Goal: Task Accomplishment & Management: Manage account settings

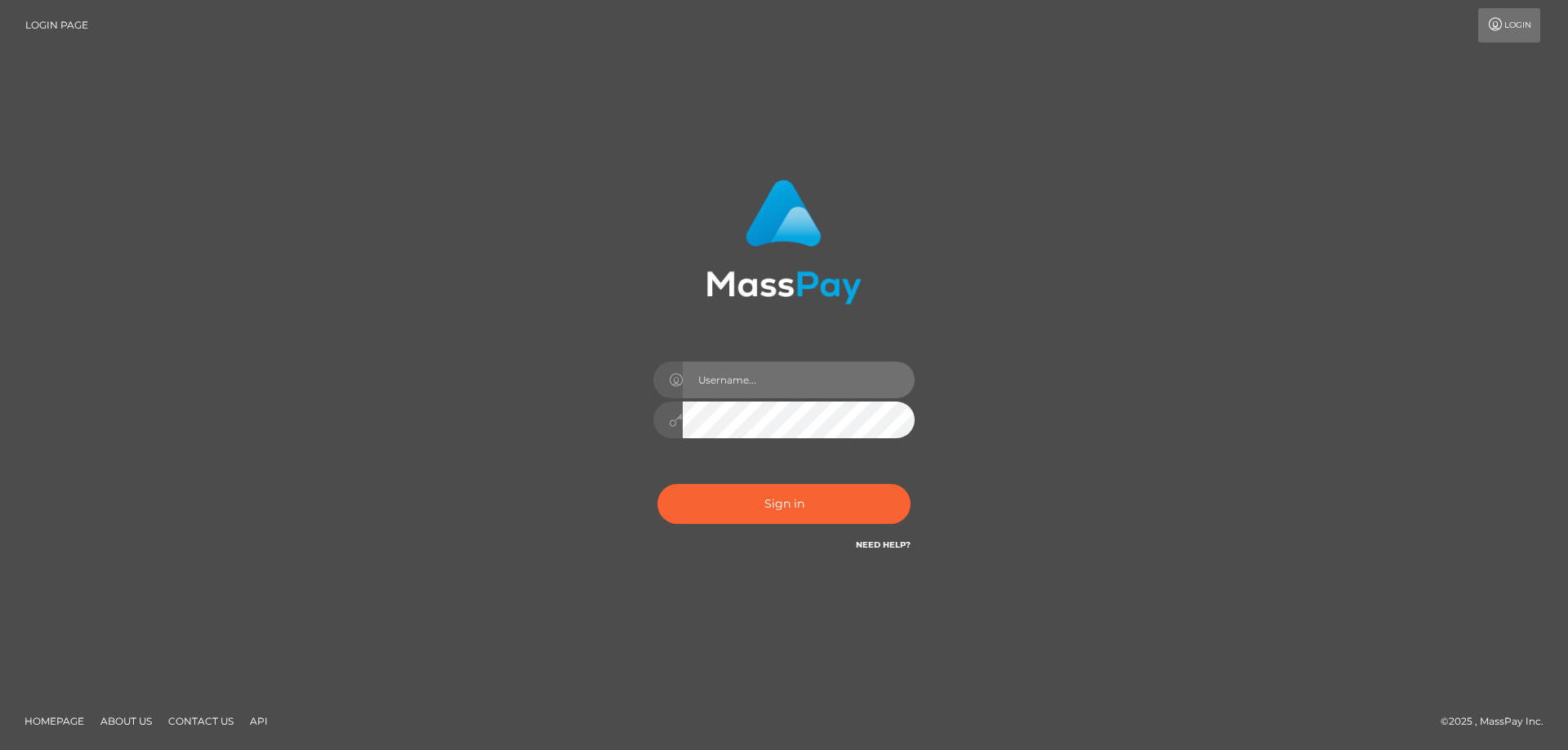
click at [748, 387] on input "text" at bounding box center [798, 380] width 232 height 36
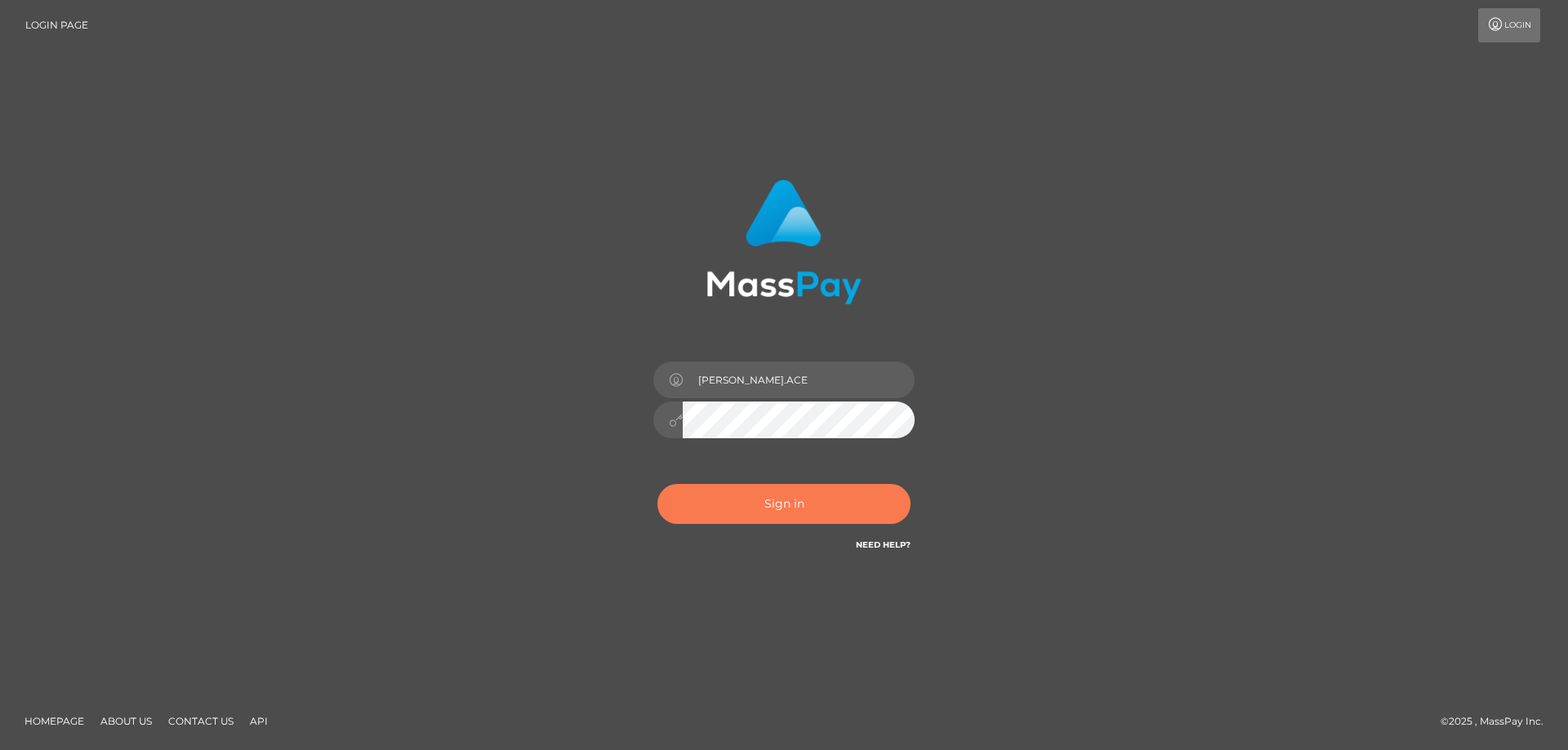
type input "charina.ACE"
click at [786, 506] on button "Sign in" at bounding box center [784, 504] width 253 height 40
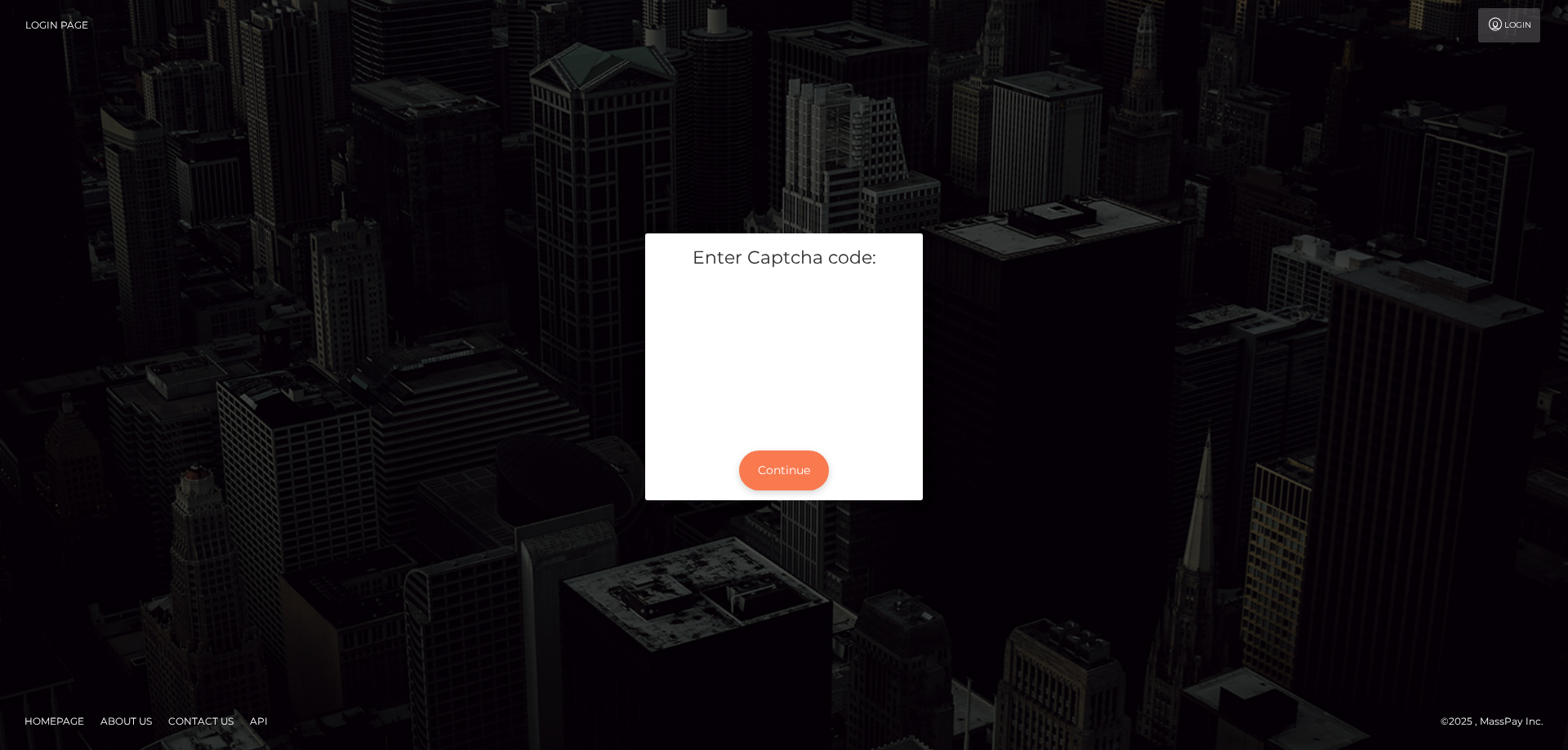
click at [764, 459] on button "Continue" at bounding box center [784, 470] width 89 height 40
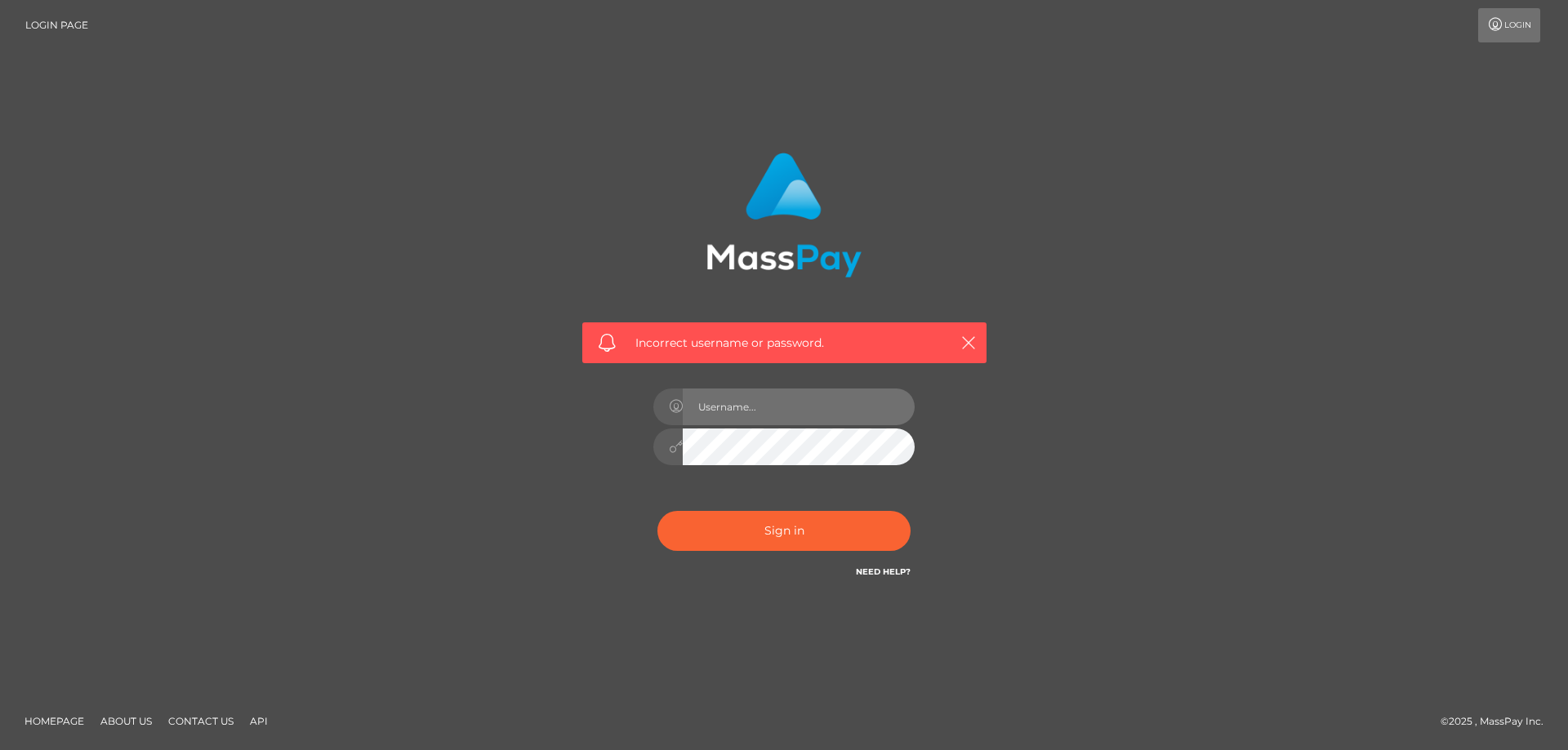
click at [745, 416] on input "text" at bounding box center [798, 406] width 232 height 36
type input "[PERSON_NAME][DOMAIN_NAME]"
click at [747, 529] on button "Sign in" at bounding box center [784, 531] width 253 height 40
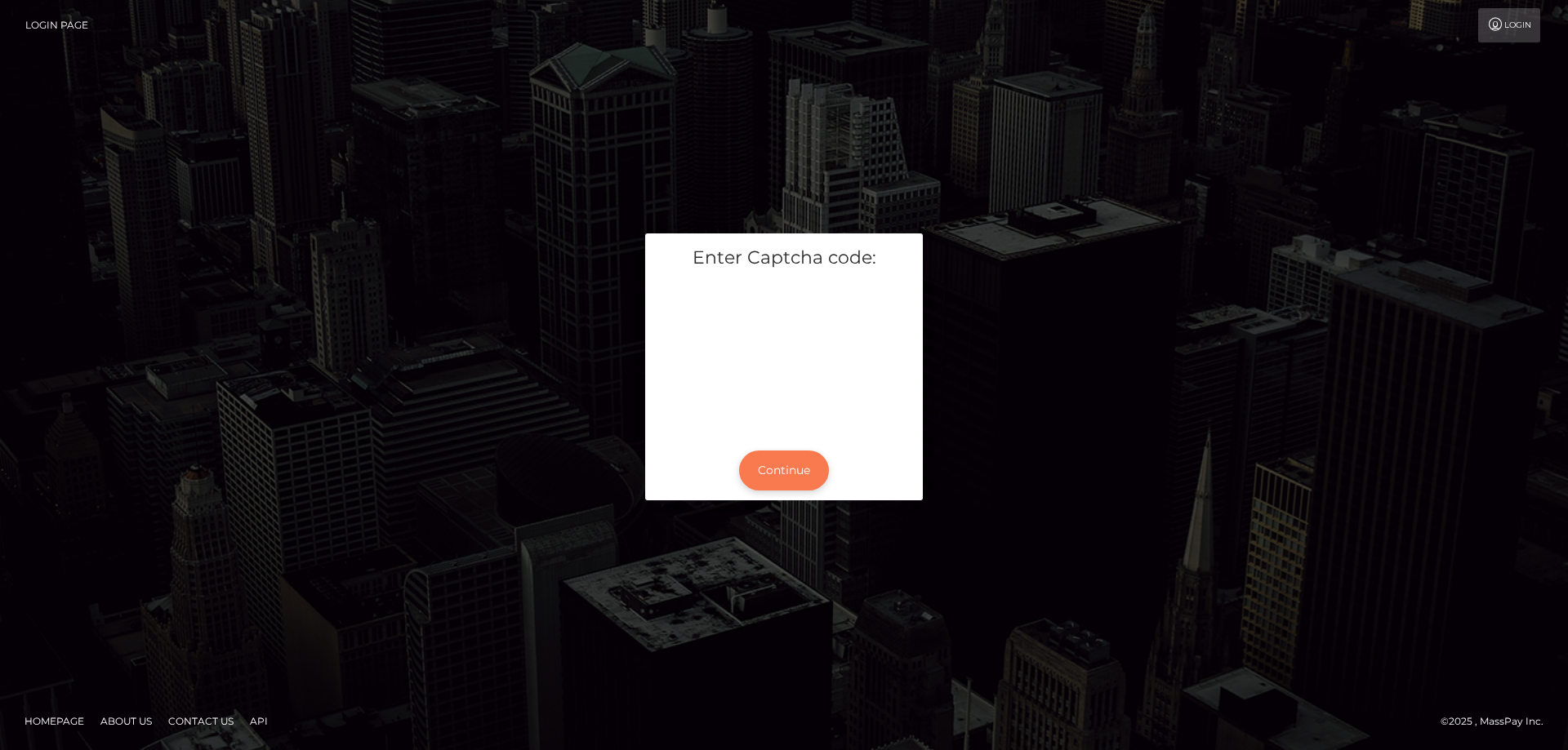
click at [770, 464] on button "Continue" at bounding box center [784, 470] width 89 height 40
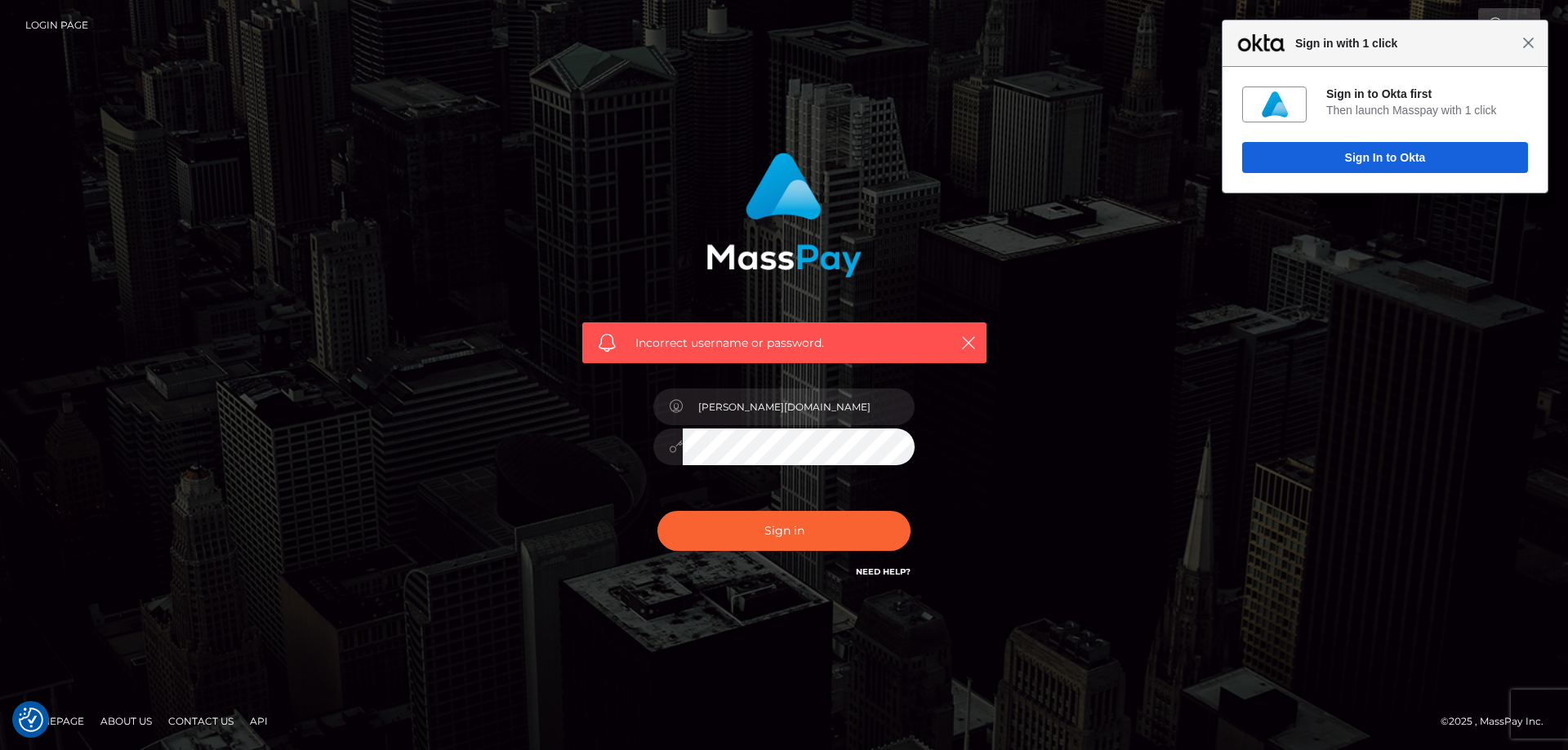
click at [1530, 44] on span "Close" at bounding box center [1528, 42] width 12 height 12
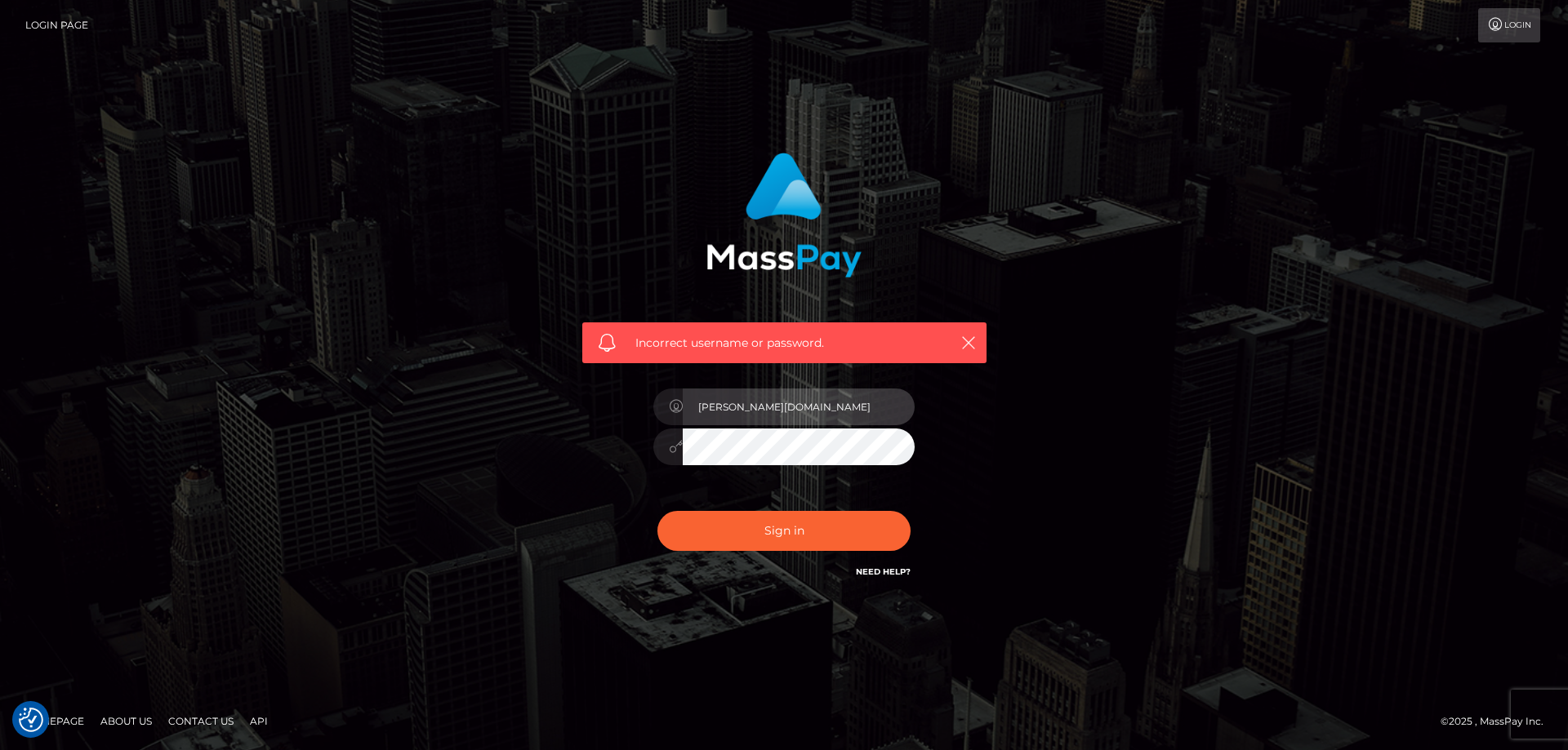
click at [745, 408] on input "[PERSON_NAME][DOMAIN_NAME]" at bounding box center [798, 406] width 232 height 36
type input "[PERSON_NAME].ace"
click at [1228, 432] on div "Incorrect username or password. [PERSON_NAME].ace" at bounding box center [784, 375] width 931 height 469
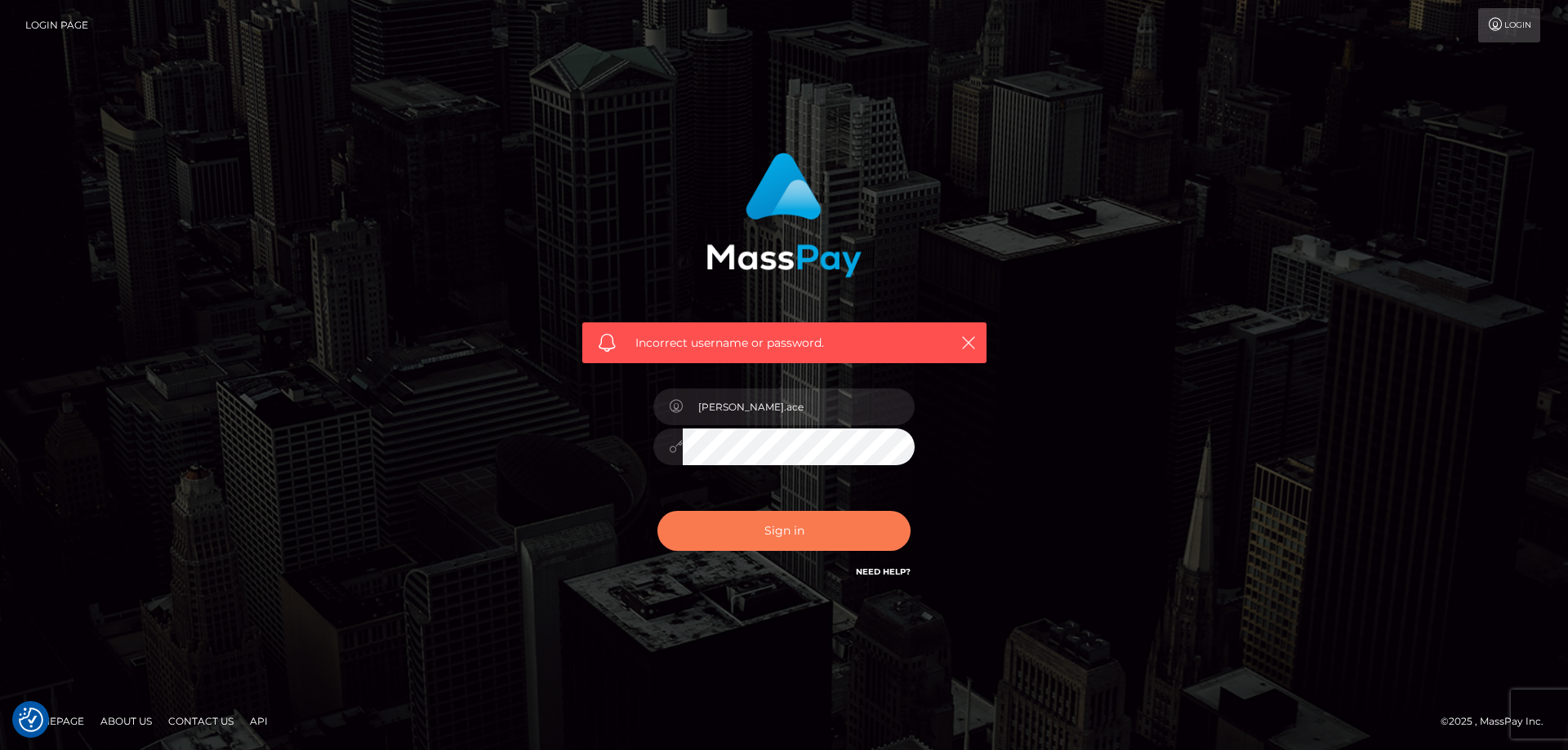
click at [745, 541] on button "Sign in" at bounding box center [784, 531] width 253 height 40
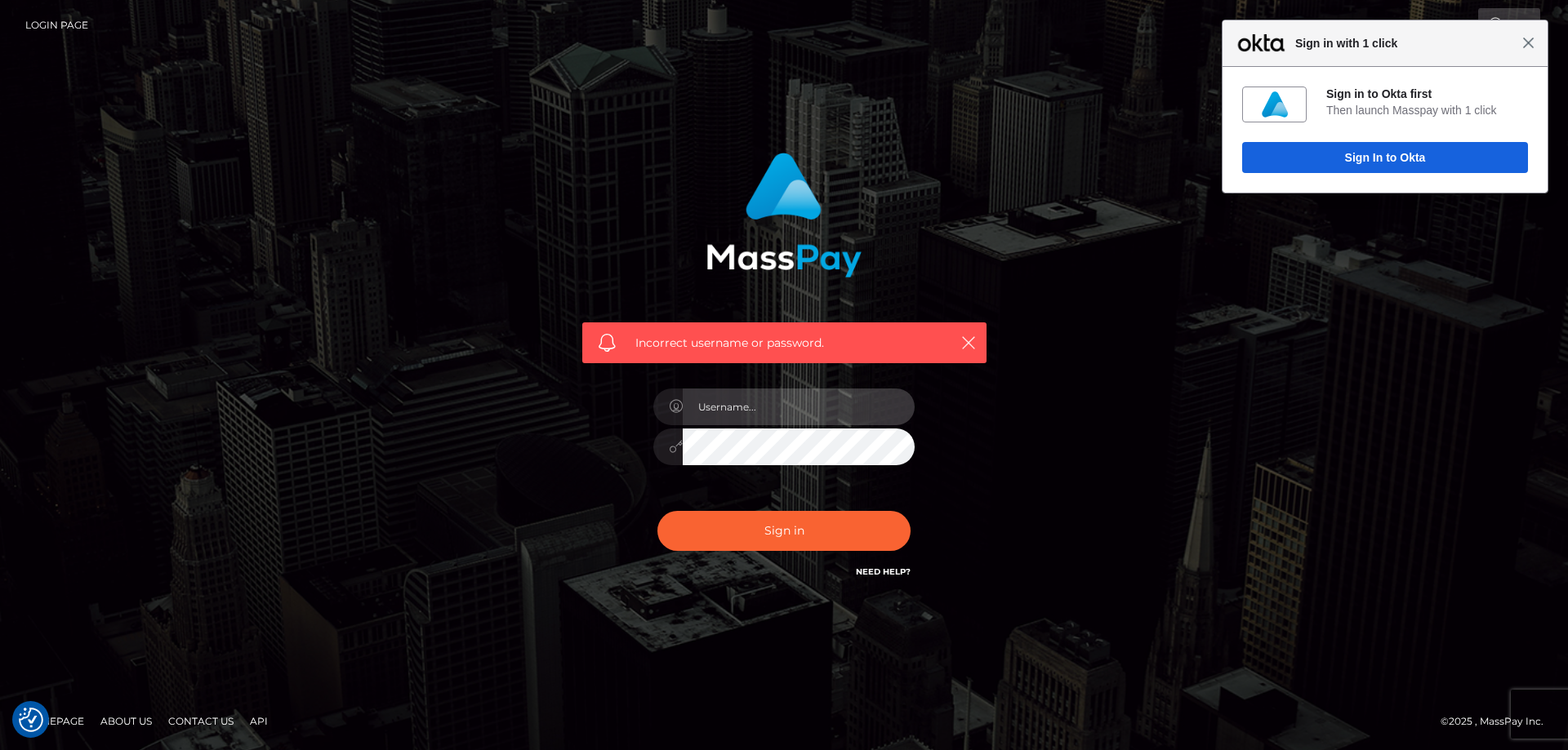
type input "[PERSON_NAME][DOMAIN_NAME]"
drag, startPoint x: 1532, startPoint y: 42, endPoint x: 1511, endPoint y: 42, distance: 21.0
click at [1532, 42] on span "Close" at bounding box center [1528, 42] width 12 height 12
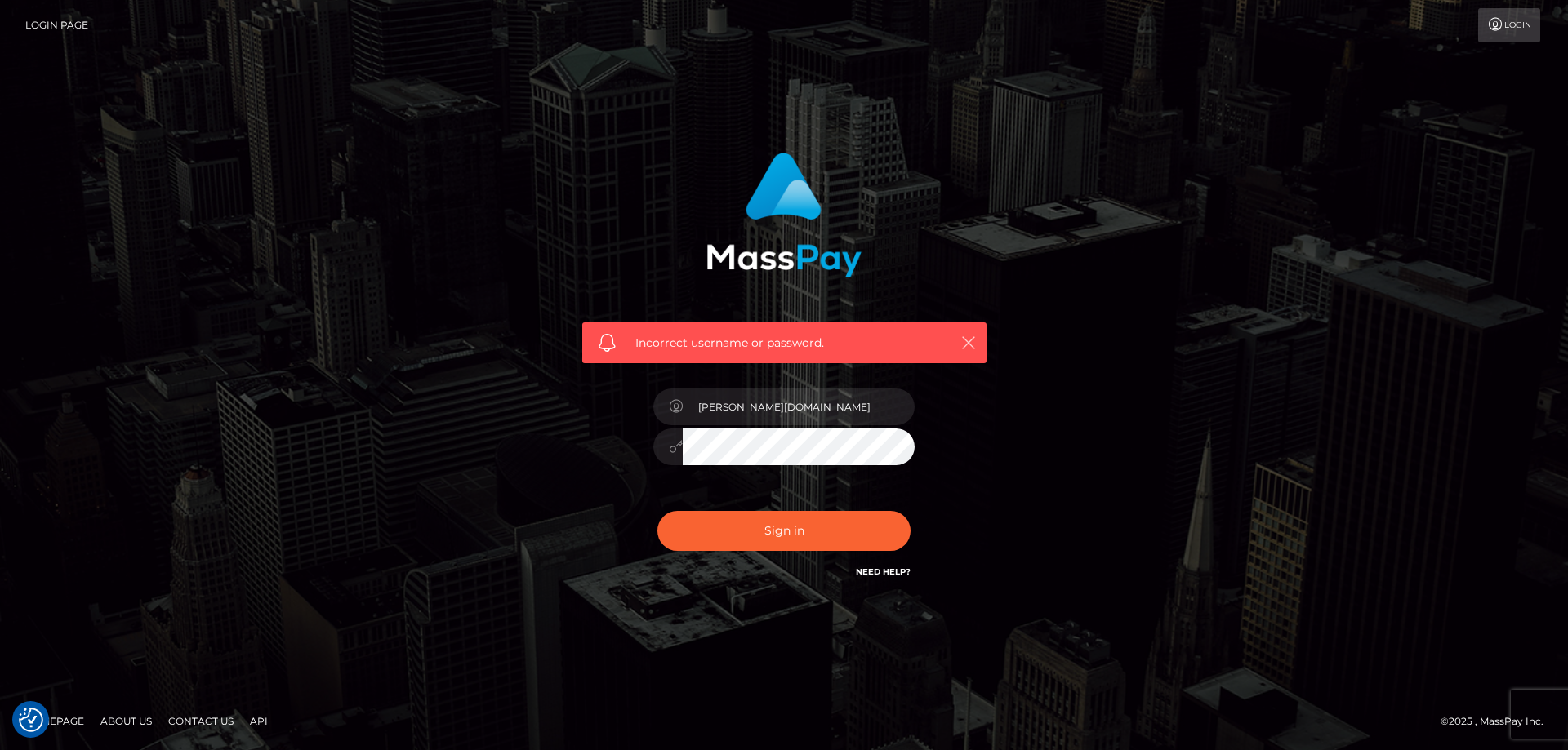
click at [973, 337] on icon "button" at bounding box center [968, 343] width 17 height 17
click at [962, 332] on button "button" at bounding box center [968, 342] width 21 height 21
click at [966, 339] on icon "button" at bounding box center [968, 343] width 17 height 17
click at [881, 574] on link "Need Help?" at bounding box center [883, 571] width 55 height 11
